Goal: Find specific page/section: Find specific page/section

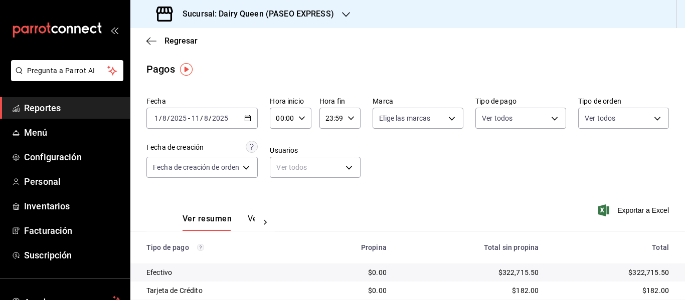
click at [181, 38] on span "Regresar" at bounding box center [181, 41] width 33 height 10
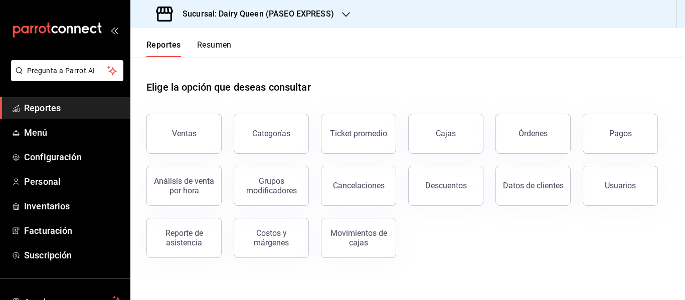
click at [291, 15] on h3 "Sucursal: Dairy Queen (PASEO EXPRESS)" at bounding box center [255, 14] width 160 height 12
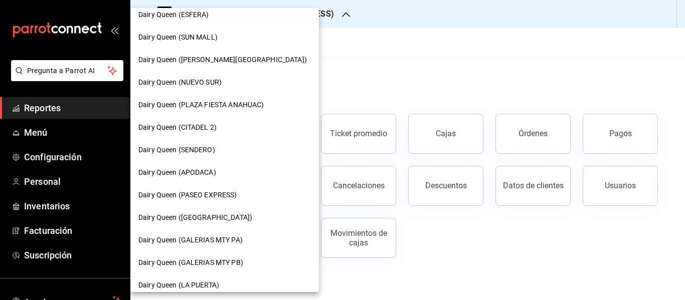
scroll to position [251, 0]
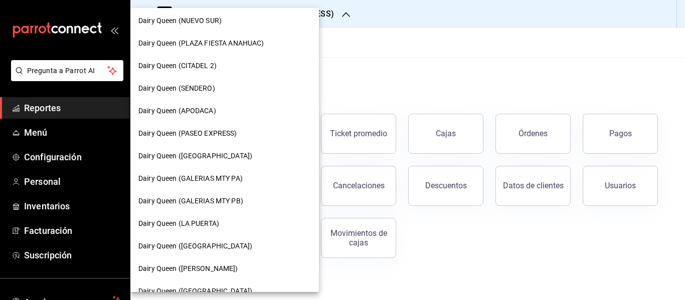
click at [225, 261] on div "Dairy Queen ([PERSON_NAME])" at bounding box center [224, 269] width 189 height 23
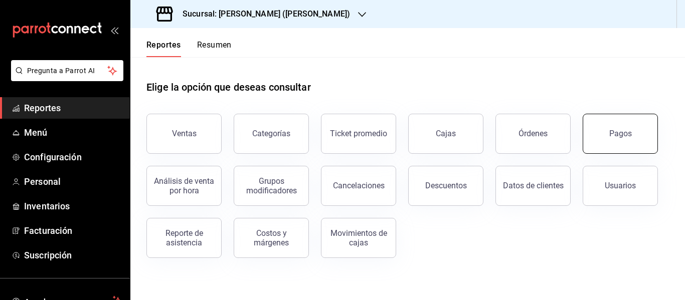
click at [615, 131] on div "Pagos" at bounding box center [621, 134] width 23 height 10
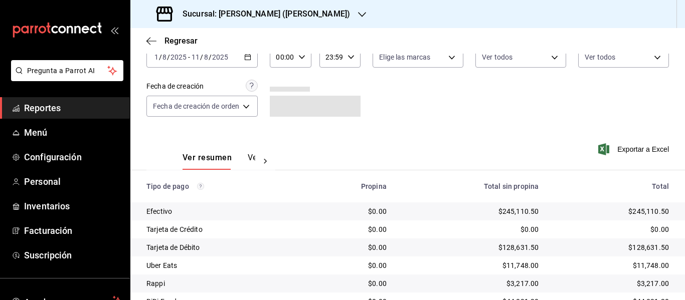
scroll to position [106, 0]
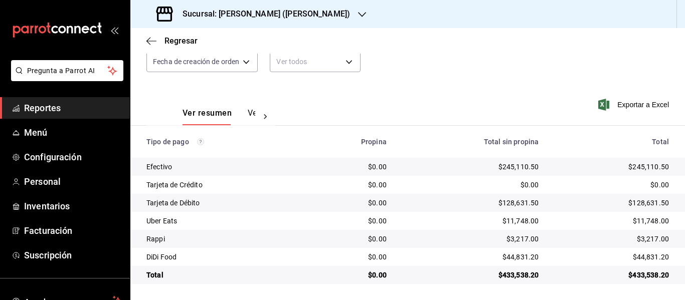
click at [240, 7] on div "Sucursal: [PERSON_NAME] ([PERSON_NAME])" at bounding box center [254, 14] width 232 height 28
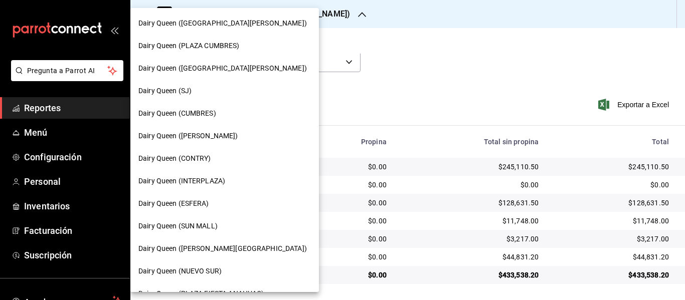
click at [244, 181] on div "Dairy Queen (INTERPLAZA)" at bounding box center [224, 181] width 173 height 11
